Goal: Find specific page/section: Find specific page/section

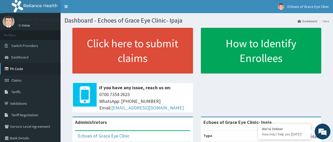
click at [21, 68] on link "PA Code" at bounding box center [30, 69] width 61 height 12
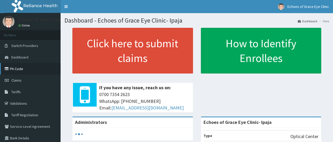
click at [24, 69] on link "PA Code" at bounding box center [30, 69] width 61 height 12
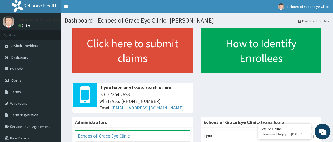
click at [21, 68] on link "PA Code" at bounding box center [30, 69] width 61 height 12
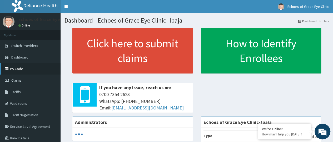
click at [14, 68] on link "PA Code" at bounding box center [30, 69] width 61 height 12
click at [22, 68] on link "PA Code" at bounding box center [30, 69] width 61 height 12
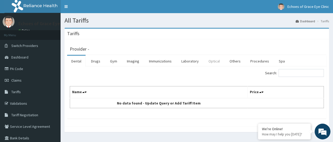
click at [214, 62] on link "Optical" at bounding box center [214, 61] width 20 height 11
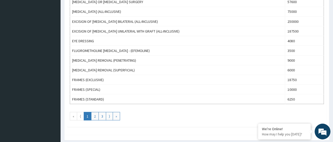
scroll to position [496, 0]
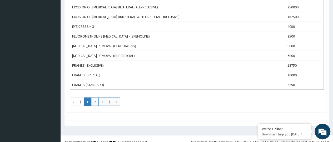
drag, startPoint x: 335, startPoint y: 23, endPoint x: 337, endPoint y: 126, distance: 103.2
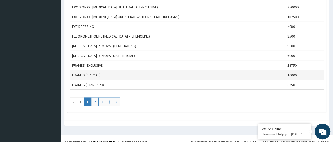
scroll to position [0, 0]
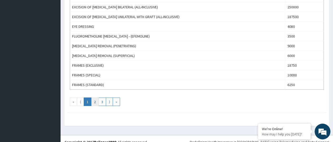
click at [94, 99] on link "2" at bounding box center [95, 102] width 8 height 8
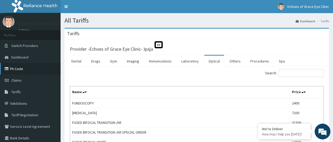
click at [20, 67] on link "PA Code" at bounding box center [30, 69] width 61 height 12
